Goal: Information Seeking & Learning: Learn about a topic

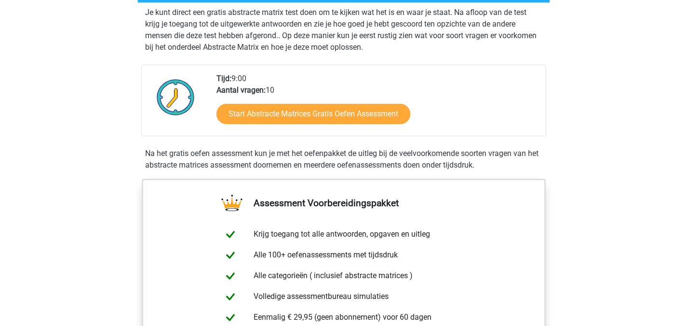
scroll to position [193, 0]
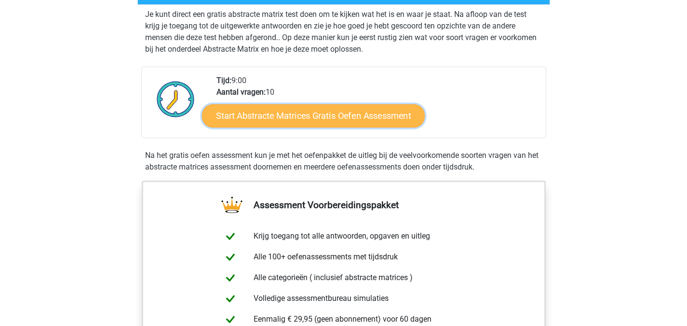
click at [340, 110] on link "Start Abstracte Matrices Gratis Oefen Assessment" at bounding box center [313, 115] width 223 height 23
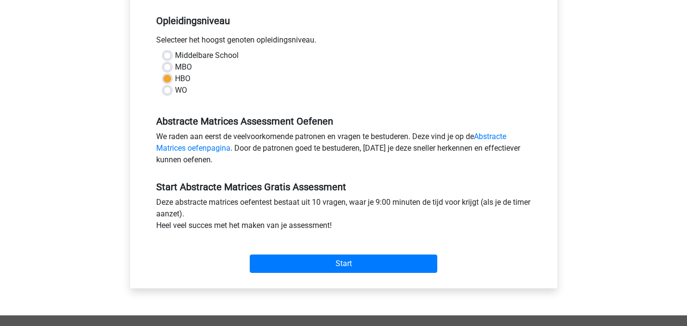
scroll to position [193, 0]
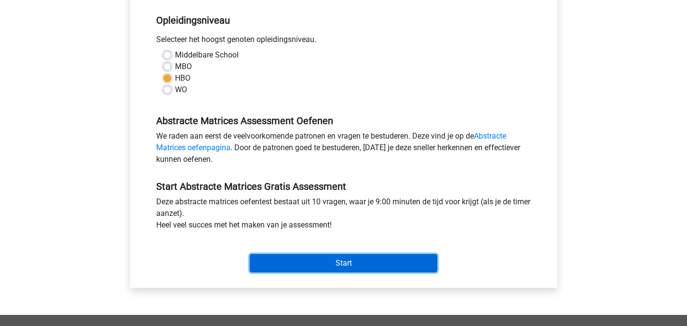
click at [367, 259] on input "Start" at bounding box center [344, 263] width 188 height 18
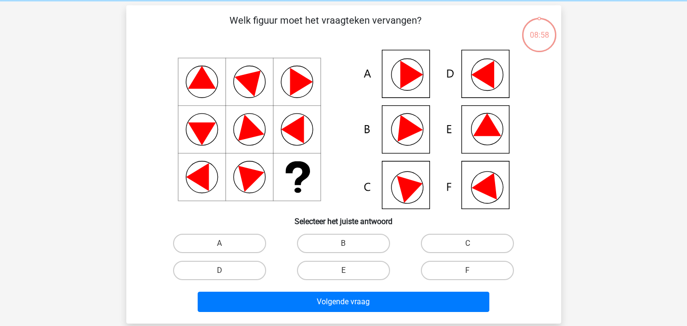
scroll to position [39, 0]
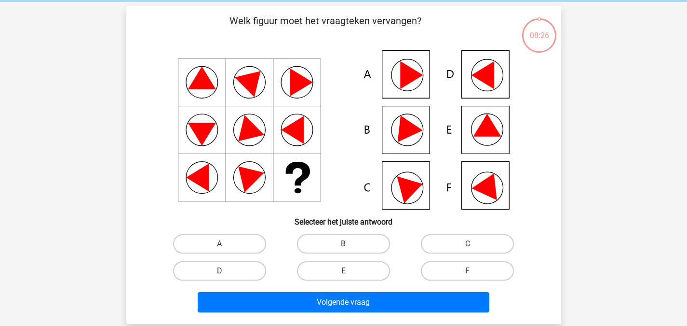
click at [333, 271] on label "E" at bounding box center [343, 270] width 93 height 19
click at [343, 271] on input "E" at bounding box center [346, 274] width 6 height 6
radio input "true"
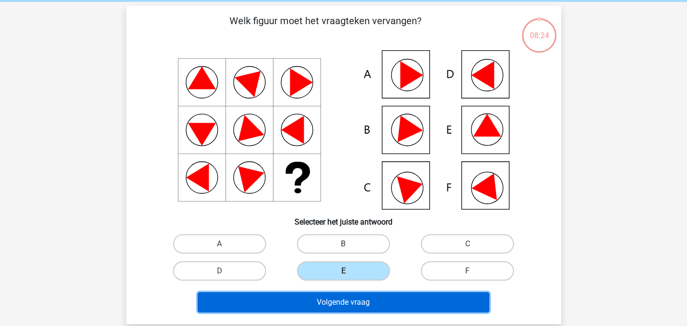
click at [384, 299] on button "Volgende vraag" at bounding box center [344, 302] width 292 height 20
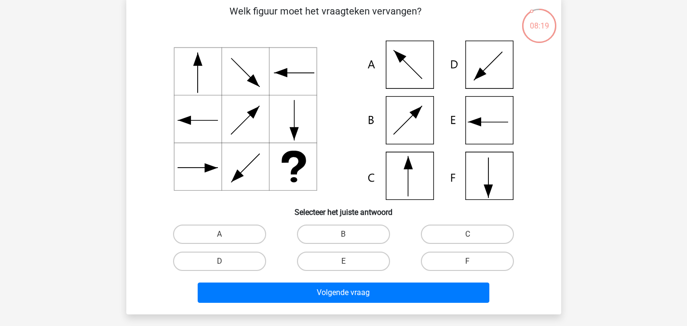
scroll to position [48, 0]
click at [459, 257] on label "F" at bounding box center [467, 260] width 93 height 19
click at [468, 261] on input "F" at bounding box center [471, 264] width 6 height 6
radio input "true"
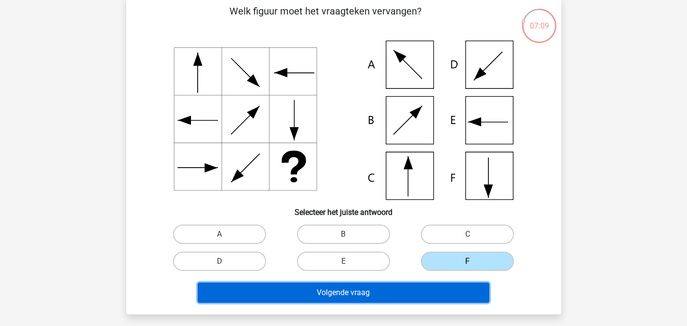
click at [426, 295] on button "Volgende vraag" at bounding box center [344, 292] width 292 height 20
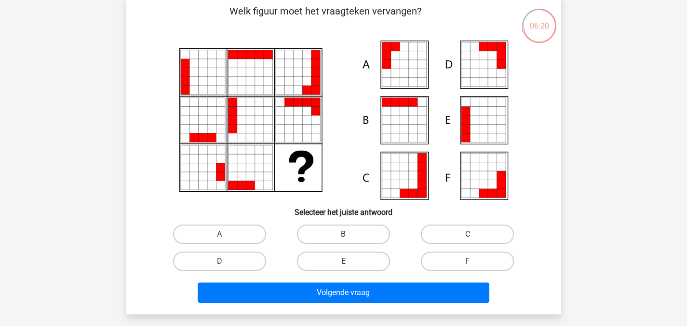
click at [407, 70] on icon at bounding box center [404, 73] width 9 height 9
click at [224, 230] on label "A" at bounding box center [219, 233] width 93 height 19
click at [224, 234] on input "A" at bounding box center [222, 237] width 6 height 6
radio input "true"
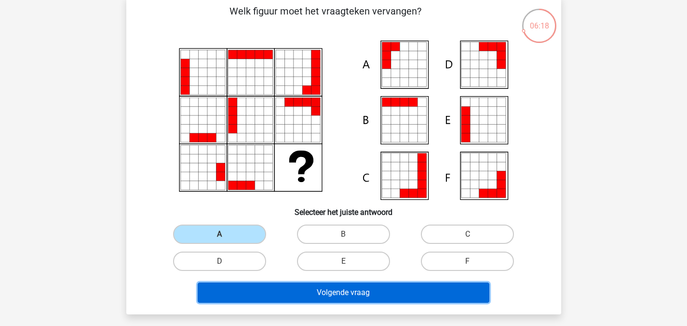
click at [361, 283] on button "Volgende vraag" at bounding box center [344, 292] width 292 height 20
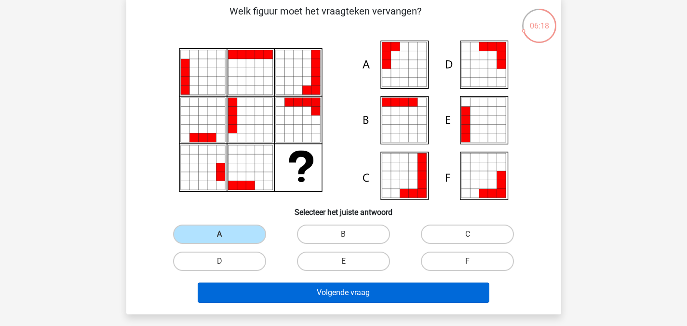
scroll to position [44, 0]
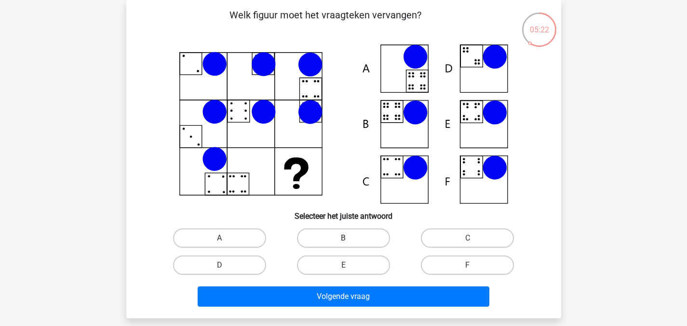
click at [358, 231] on label "B" at bounding box center [343, 237] width 93 height 19
click at [350, 238] on input "B" at bounding box center [346, 241] width 6 height 6
radio input "true"
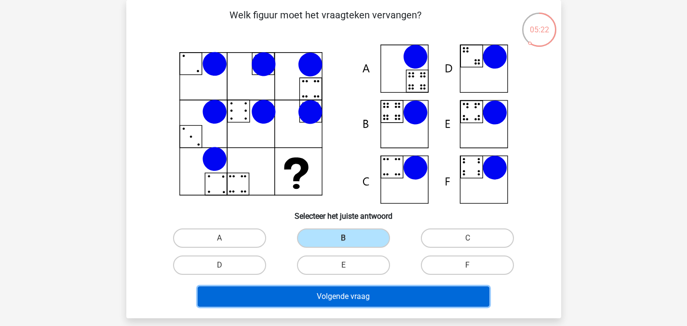
click at [350, 294] on button "Volgende vraag" at bounding box center [344, 296] width 292 height 20
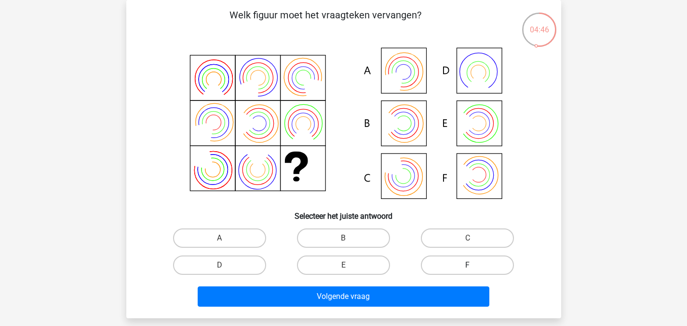
click at [466, 260] on label "F" at bounding box center [467, 264] width 93 height 19
click at [468, 265] on input "F" at bounding box center [471, 268] width 6 height 6
radio input "true"
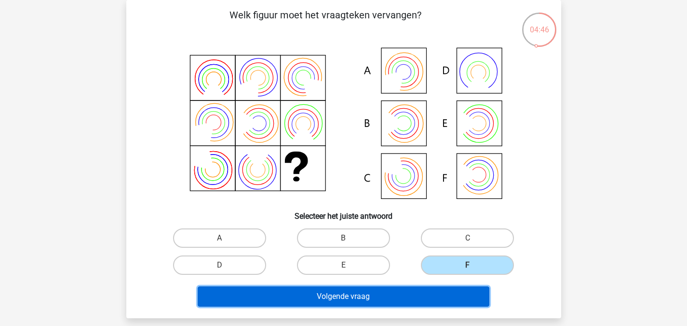
click at [403, 293] on button "Volgende vraag" at bounding box center [344, 296] width 292 height 20
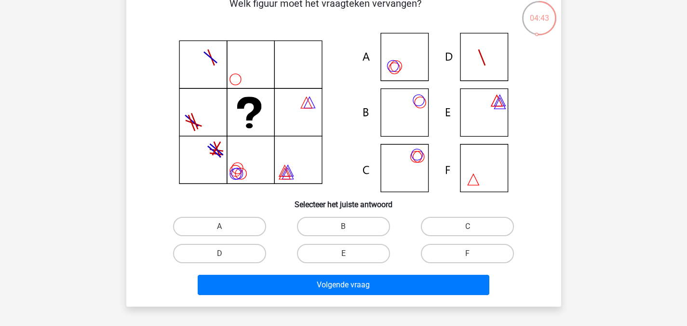
scroll to position [48, 0]
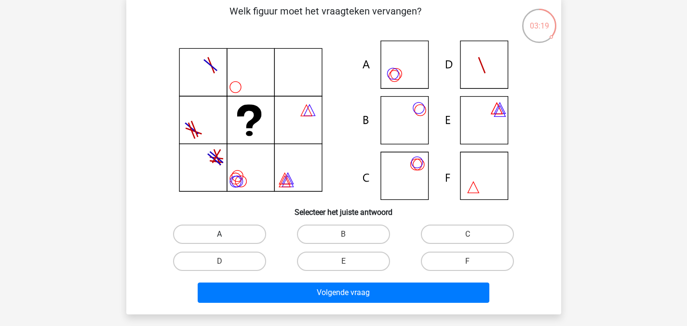
click at [228, 231] on label "A" at bounding box center [219, 233] width 93 height 19
click at [226, 234] on input "A" at bounding box center [222, 237] width 6 height 6
radio input "true"
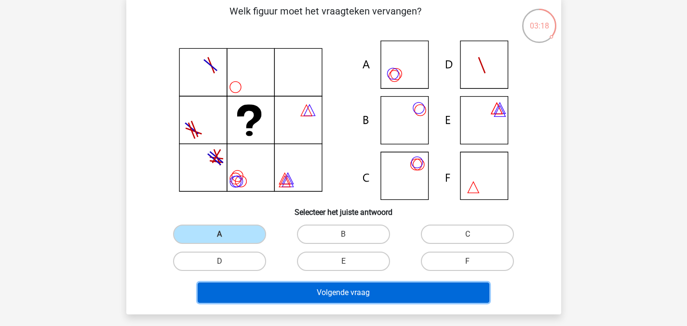
click at [424, 295] on button "Volgende vraag" at bounding box center [344, 292] width 292 height 20
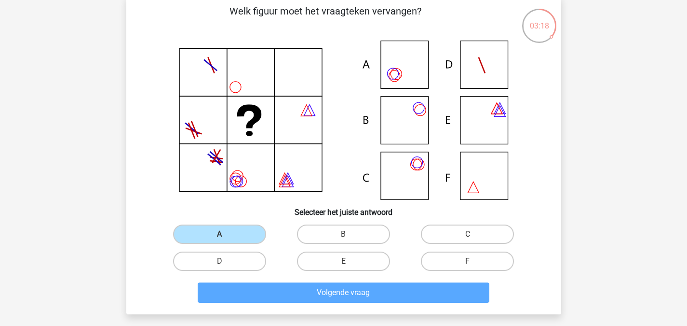
scroll to position [44, 0]
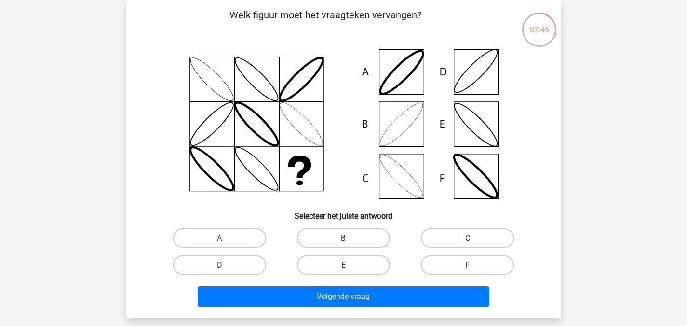
click at [332, 234] on label "B" at bounding box center [343, 237] width 93 height 19
click at [343, 238] on input "B" at bounding box center [346, 241] width 6 height 6
radio input "true"
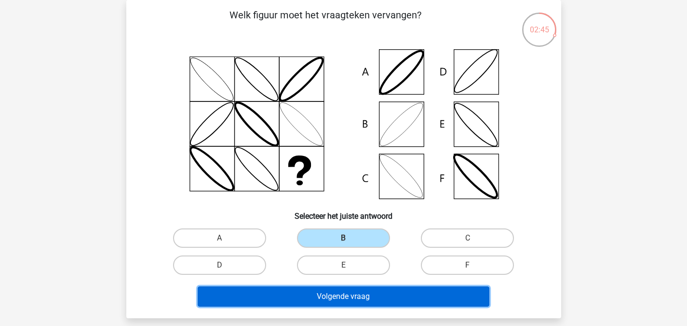
click at [359, 295] on button "Volgende vraag" at bounding box center [344, 296] width 292 height 20
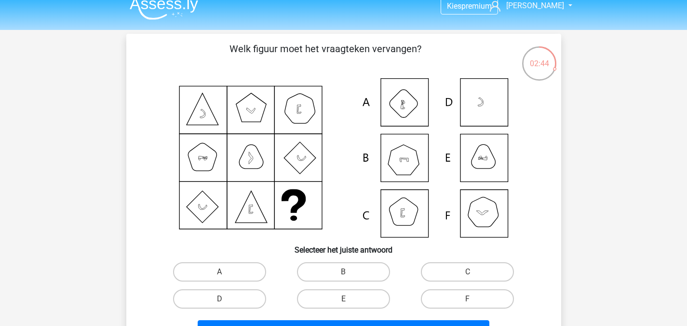
scroll to position [48, 0]
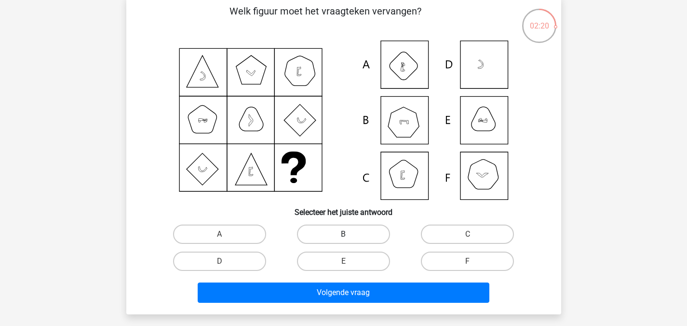
click at [340, 230] on label "B" at bounding box center [343, 233] width 93 height 19
click at [343, 234] on input "B" at bounding box center [346, 237] width 6 height 6
radio input "true"
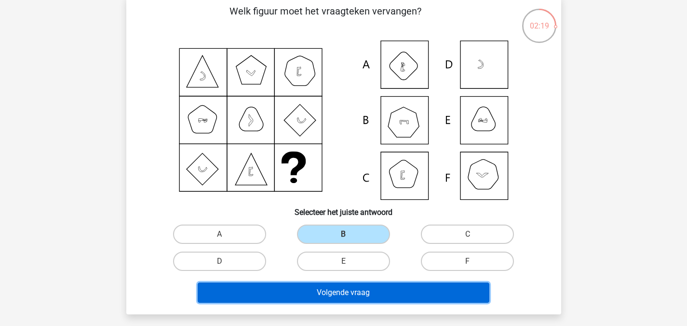
click at [385, 290] on button "Volgende vraag" at bounding box center [344, 292] width 292 height 20
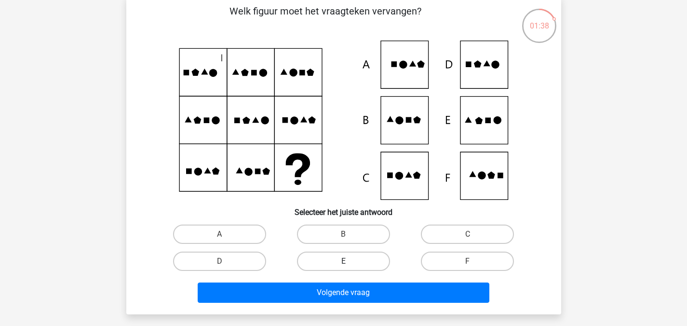
click at [328, 261] on label "E" at bounding box center [343, 260] width 93 height 19
click at [343, 261] on input "E" at bounding box center [346, 264] width 6 height 6
radio input "true"
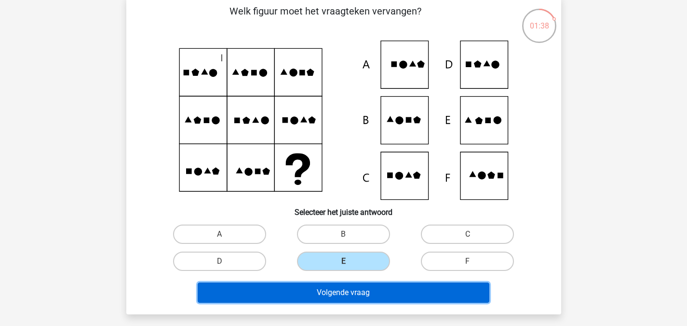
click at [356, 297] on button "Volgende vraag" at bounding box center [344, 292] width 292 height 20
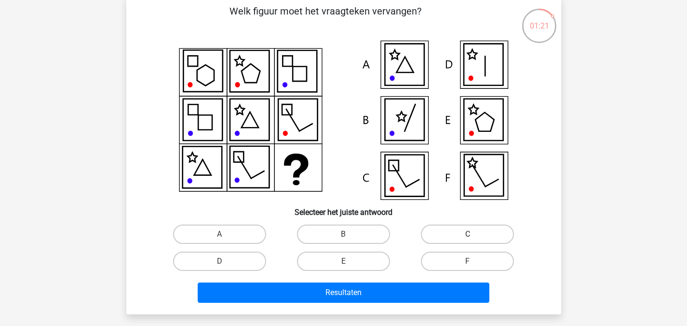
click at [488, 233] on label "C" at bounding box center [467, 233] width 93 height 19
click at [474, 234] on input "C" at bounding box center [471, 237] width 6 height 6
radio input "true"
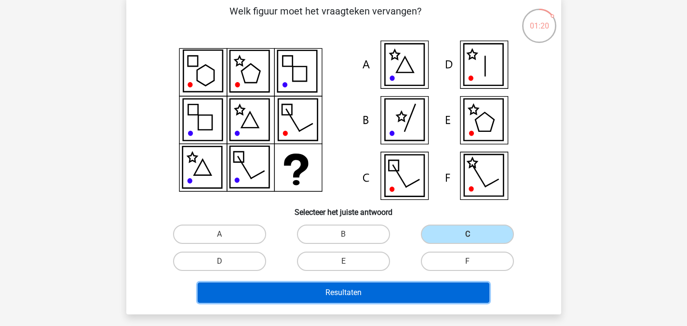
click at [385, 297] on button "Resultaten" at bounding box center [344, 292] width 292 height 20
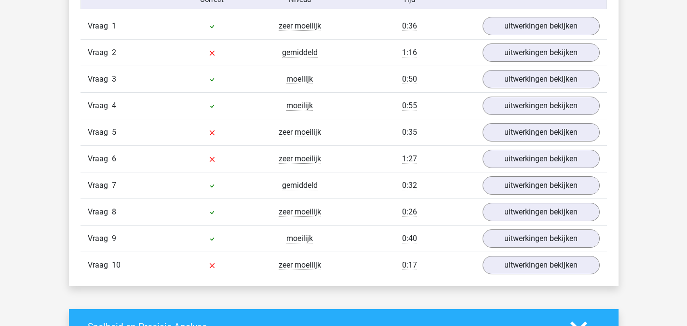
scroll to position [820, 0]
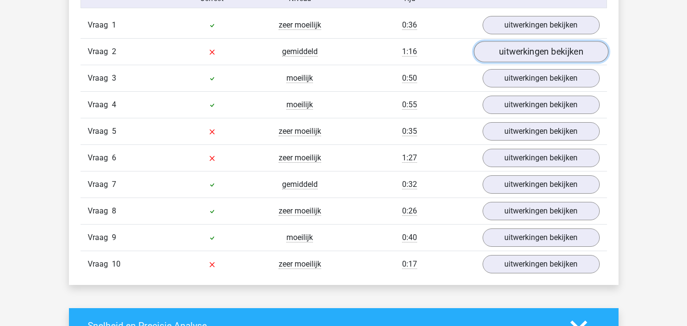
click at [544, 54] on link "uitwerkingen bekijken" at bounding box center [541, 51] width 135 height 21
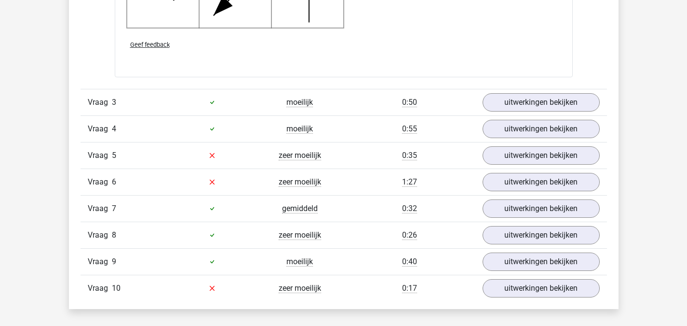
scroll to position [1447, 0]
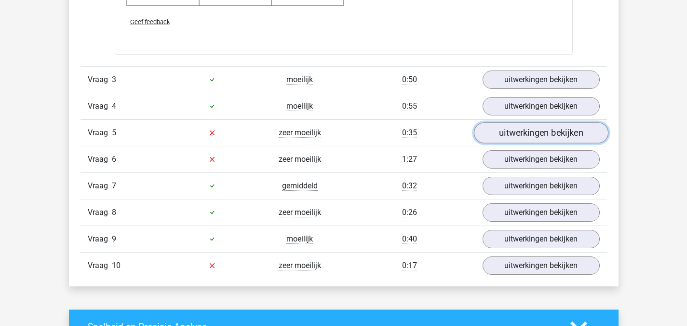
click at [550, 136] on link "uitwerkingen bekijken" at bounding box center [541, 132] width 135 height 21
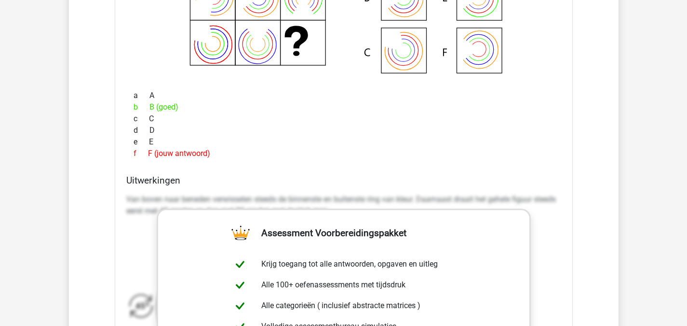
scroll to position [1688, 0]
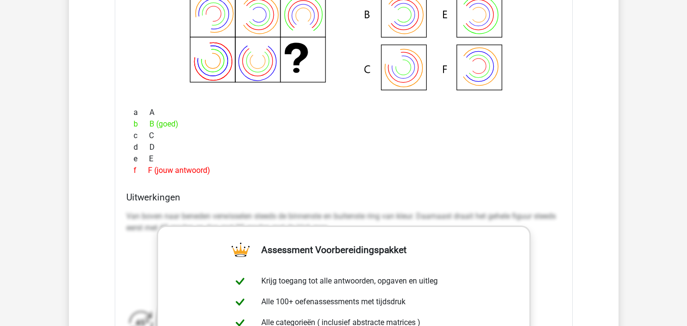
click at [366, 142] on div "d D" at bounding box center [343, 147] width 435 height 12
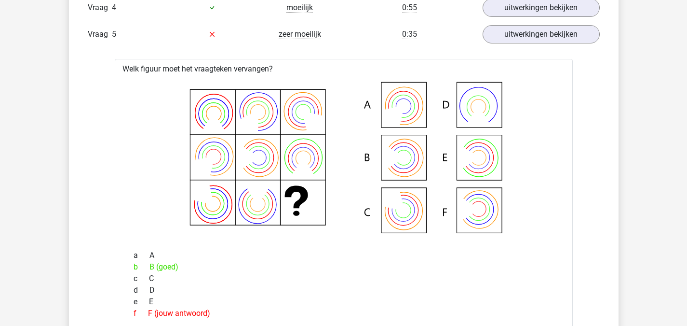
scroll to position [1447, 0]
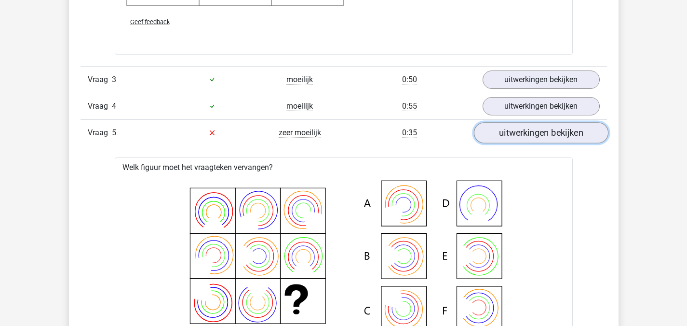
click at [566, 130] on link "uitwerkingen bekijken" at bounding box center [541, 132] width 135 height 21
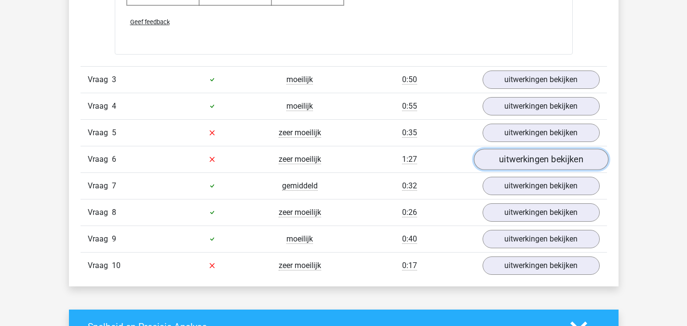
click at [537, 157] on link "uitwerkingen bekijken" at bounding box center [541, 159] width 135 height 21
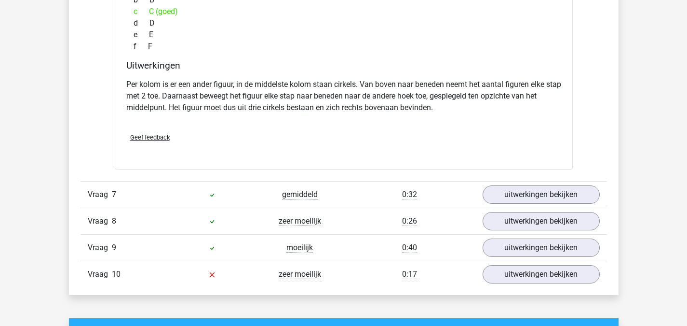
scroll to position [1881, 0]
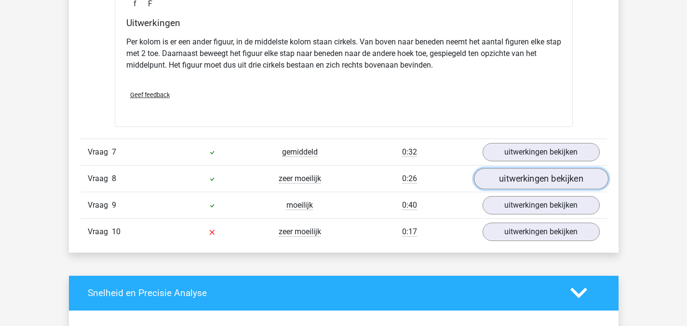
click at [561, 179] on link "uitwerkingen bekijken" at bounding box center [541, 178] width 135 height 21
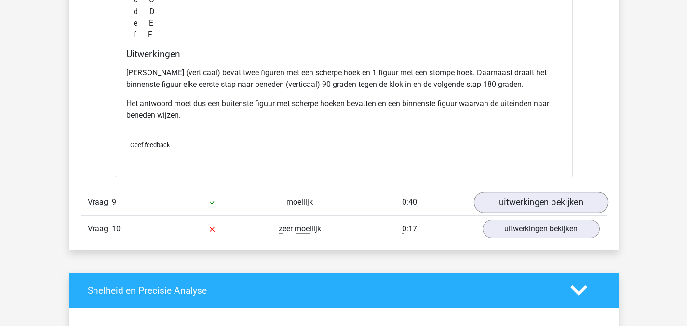
scroll to position [2303, 0]
drag, startPoint x: 534, startPoint y: 216, endPoint x: 538, endPoint y: 227, distance: 11.3
click at [538, 227] on div "Vraag 10 zeer moeilijk 0:17 uitwerkingen bekijken" at bounding box center [344, 228] width 527 height 27
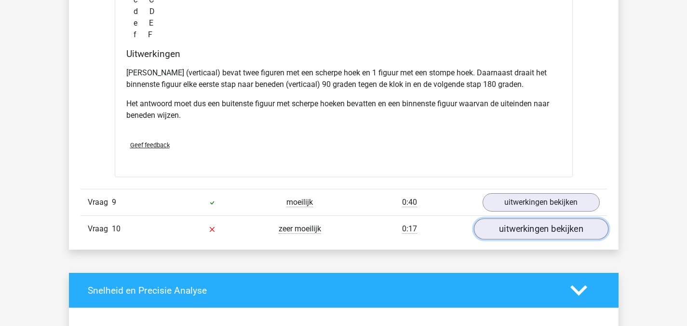
click at [539, 229] on link "uitwerkingen bekijken" at bounding box center [541, 228] width 135 height 21
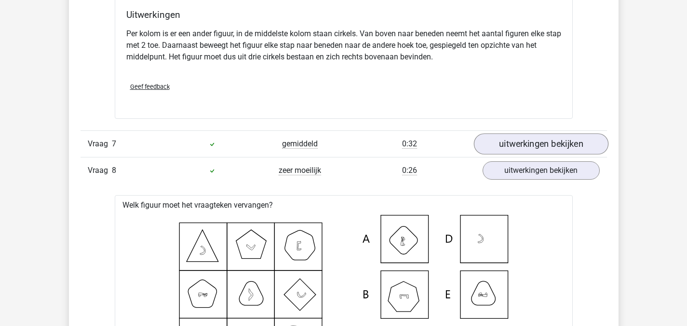
scroll to position [1869, 0]
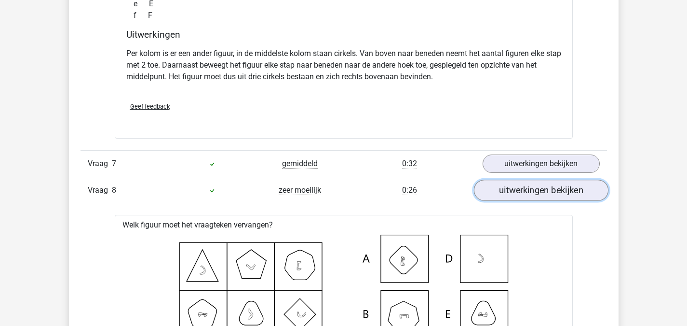
click at [568, 186] on link "uitwerkingen bekijken" at bounding box center [541, 189] width 135 height 21
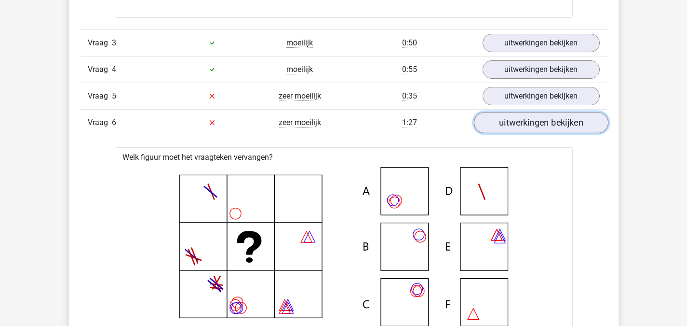
click at [557, 123] on link "uitwerkingen bekijken" at bounding box center [541, 122] width 135 height 21
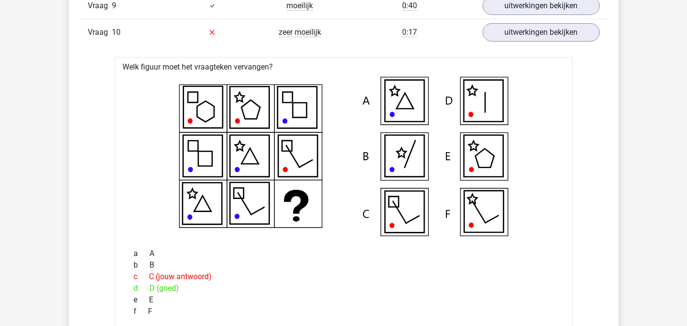
scroll to position [1676, 0]
